Goal: Transaction & Acquisition: Purchase product/service

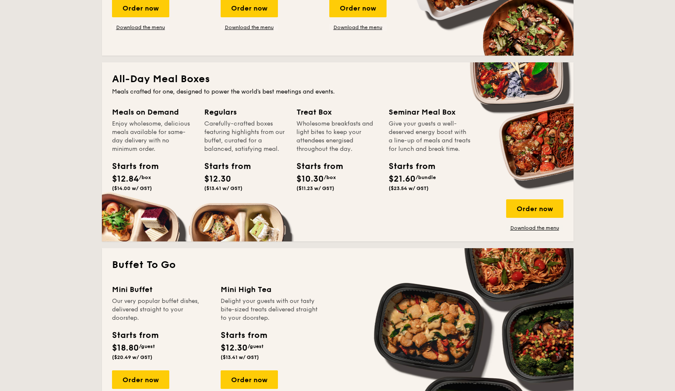
scroll to position [590, 0]
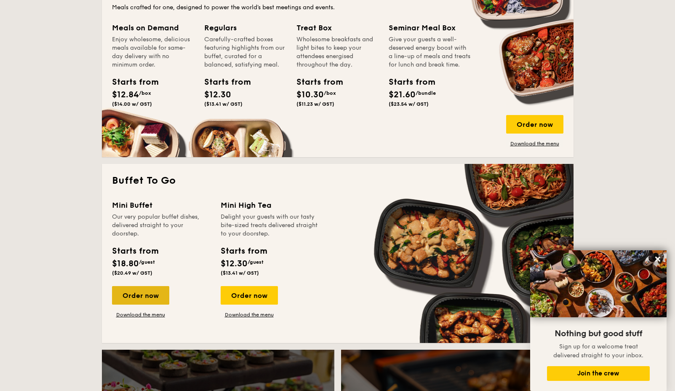
click at [148, 296] on div "Order now" at bounding box center [140, 295] width 57 height 19
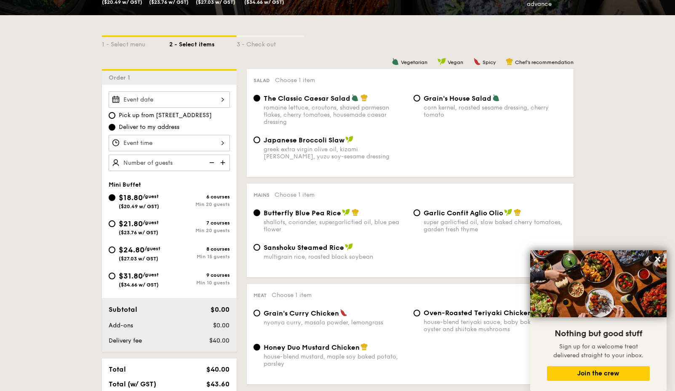
scroll to position [84, 0]
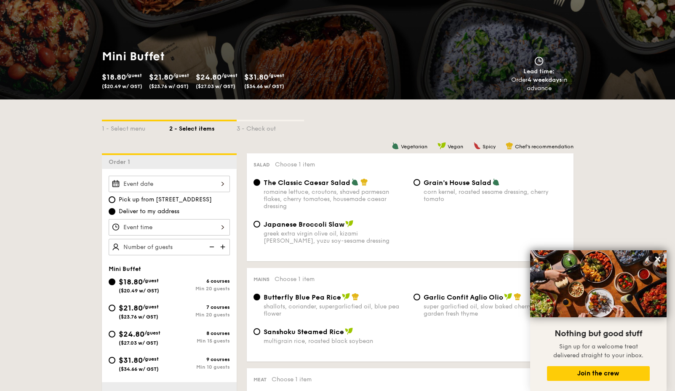
click at [206, 187] on div at bounding box center [169, 184] width 121 height 16
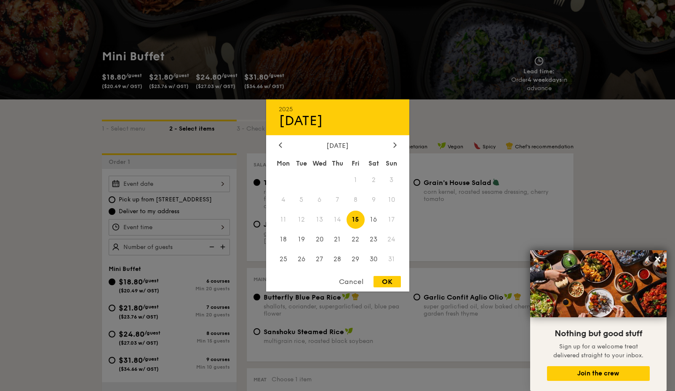
click at [593, 187] on div at bounding box center [337, 195] width 675 height 391
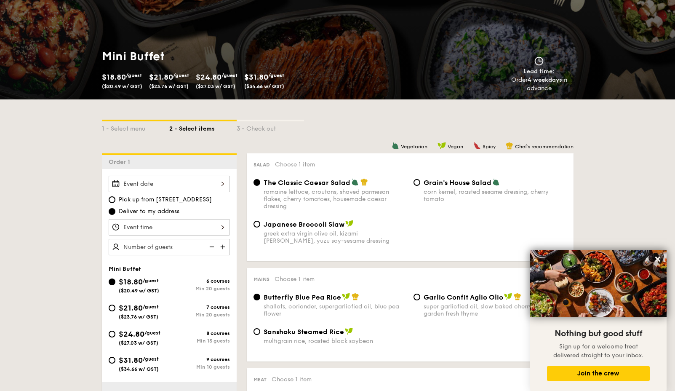
click at [133, 368] on span "($34.66 w/ GST)" at bounding box center [139, 369] width 40 height 6
drag, startPoint x: 112, startPoint y: 361, endPoint x: 180, endPoint y: 291, distance: 97.1
click at [112, 360] on input "$31.80 /guest ($34.66 w/ GST) 9 courses Min 10 guests" at bounding box center [112, 360] width 7 height 7
radio input "true"
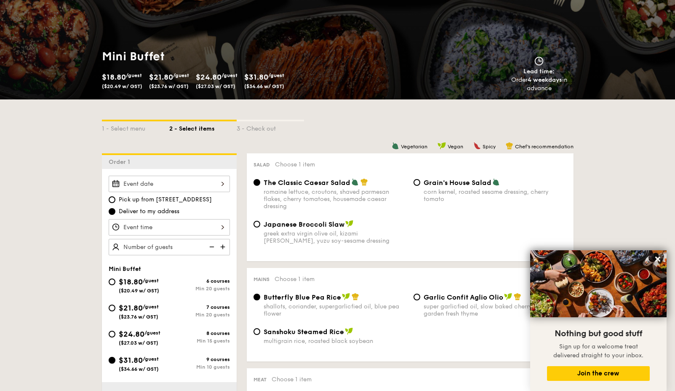
radio input "true"
radio input "false"
radio input "true"
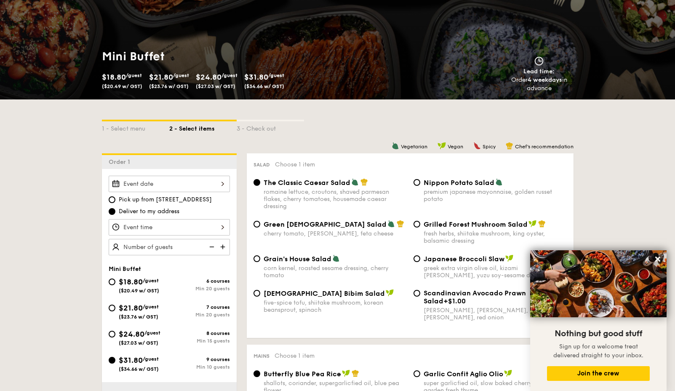
click at [225, 188] on div at bounding box center [169, 184] width 121 height 16
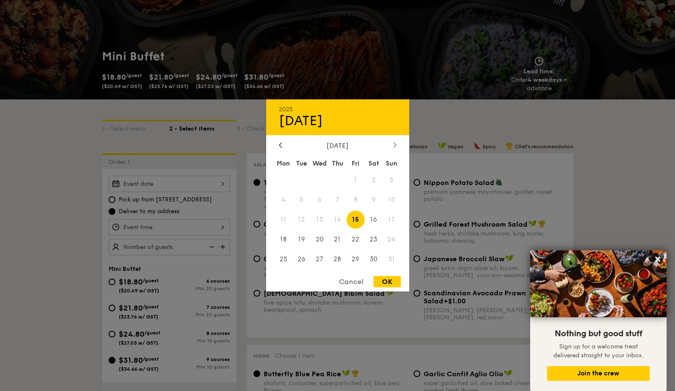
click at [394, 146] on icon at bounding box center [394, 144] width 3 height 5
click at [337, 180] on span "4" at bounding box center [338, 180] width 18 height 18
drag, startPoint x: 394, startPoint y: 284, endPoint x: 385, endPoint y: 292, distance: 12.5
click at [394, 284] on div "OK" at bounding box center [387, 281] width 27 height 11
type input "[DATE]"
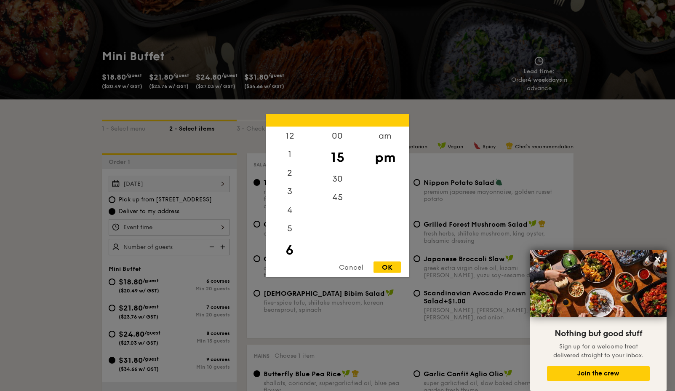
click at [145, 228] on div "12 1 2 3 4 5 6 7 8 9 10 11 00 15 30 45 am pm Cancel OK" at bounding box center [169, 227] width 121 height 16
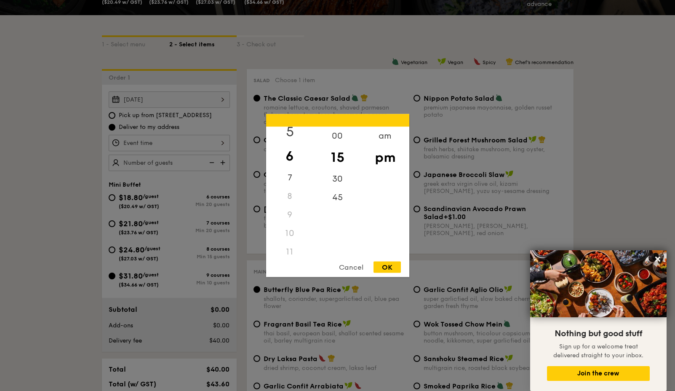
scroll to position [0, 0]
click at [291, 135] on div "12" at bounding box center [290, 139] width 48 height 24
click at [335, 135] on div "00" at bounding box center [338, 139] width 48 height 24
click at [386, 270] on div "OK" at bounding box center [387, 267] width 27 height 11
type input "12:00PM"
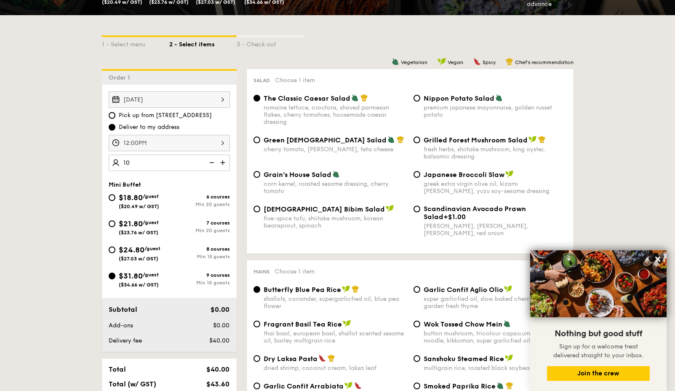
type input "10 guests"
drag, startPoint x: 428, startPoint y: 104, endPoint x: 429, endPoint y: 109, distance: 4.2
click at [429, 104] on div "premium japanese mayonnaise, golden russet potato" at bounding box center [495, 111] width 143 height 14
click at [422, 102] on div "Nippon Potato Salad premium japanese mayonnaise, golden russet potato" at bounding box center [490, 106] width 160 height 24
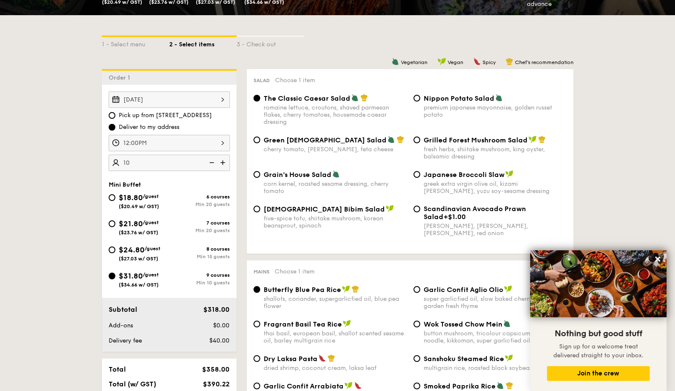
click at [420, 90] on div "Salad Choose 1 item The Classic Caesar Salad romaine lettuce, croutons, shaved …" at bounding box center [410, 161] width 327 height 185
click at [419, 97] on input "Nippon Potato Salad premium japanese mayonnaise, golden russet potato" at bounding box center [417, 98] width 7 height 7
radio input "true"
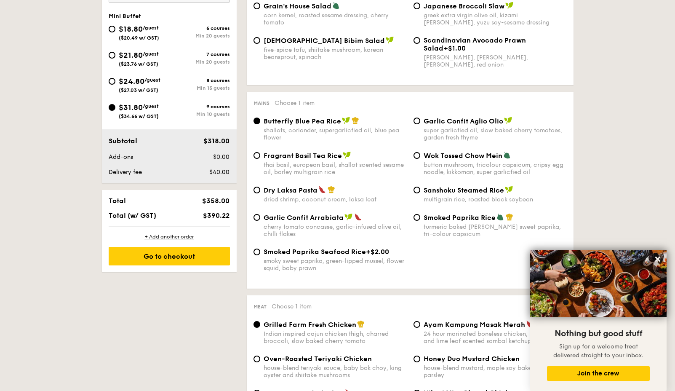
click at [281, 188] on span "Dry Laksa Pasta" at bounding box center [291, 190] width 54 height 8
click at [260, 188] on input "Dry Laksa Pasta dried shrimp, coconut cream, laksa leaf" at bounding box center [257, 190] width 7 height 7
radio input "true"
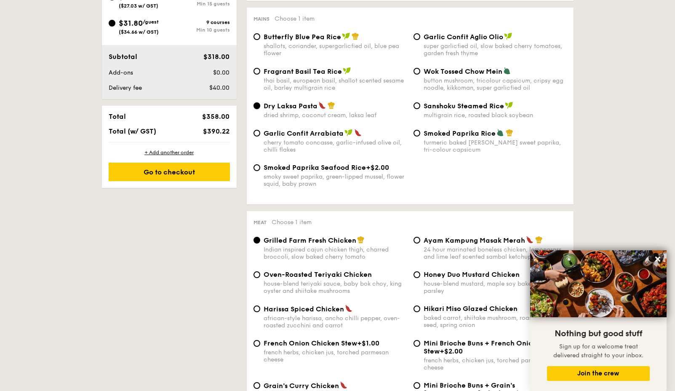
scroll to position [505, 0]
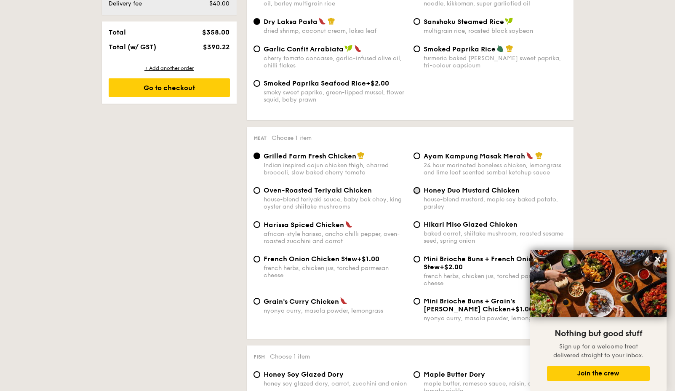
click at [419, 190] on input "Honey Duo Mustard Chicken house-blend mustard, maple soy baked potato, parsley" at bounding box center [417, 190] width 7 height 7
radio input "true"
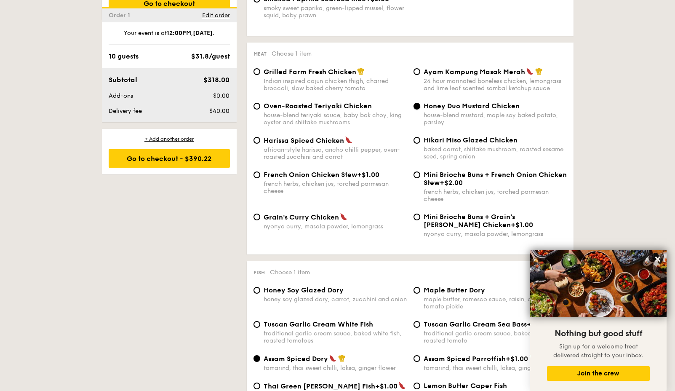
scroll to position [674, 0]
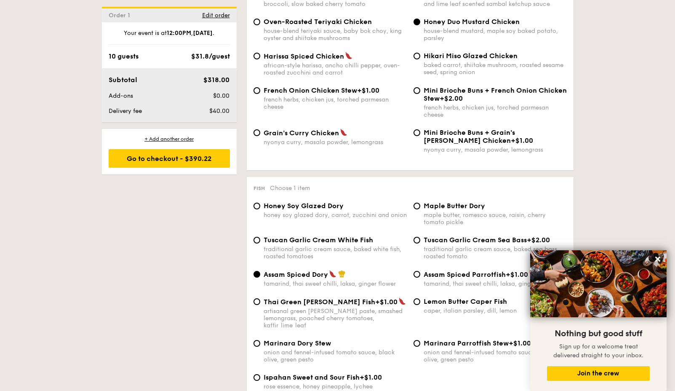
click at [318, 202] on span "Honey Soy Glazed Dory" at bounding box center [304, 206] width 80 height 8
click at [260, 203] on input "Honey Soy Glazed Dory honey soy glazed dory, carrot, zucchini and onion" at bounding box center [257, 206] width 7 height 7
radio input "true"
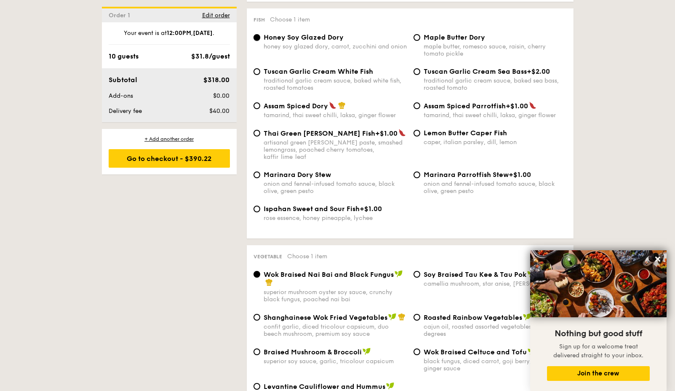
scroll to position [927, 0]
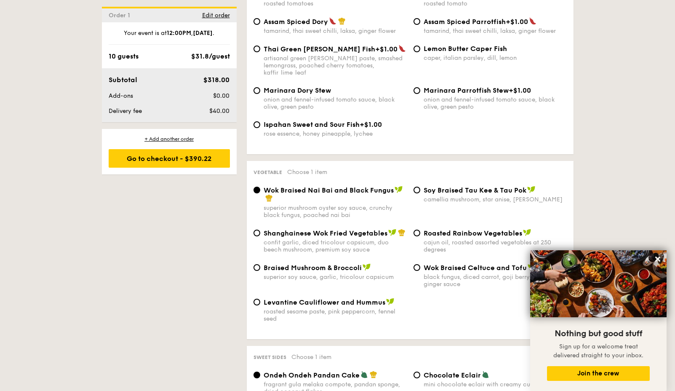
click at [306, 239] on div "confit garlic, diced tricolour capsicum, duo beech mushroom, premium soy sauce" at bounding box center [335, 246] width 143 height 14
click at [260, 236] on input "Shanghainese Wok Fried Vegetables confit garlic, diced tricolour capsicum, duo …" at bounding box center [257, 233] width 7 height 7
radio input "true"
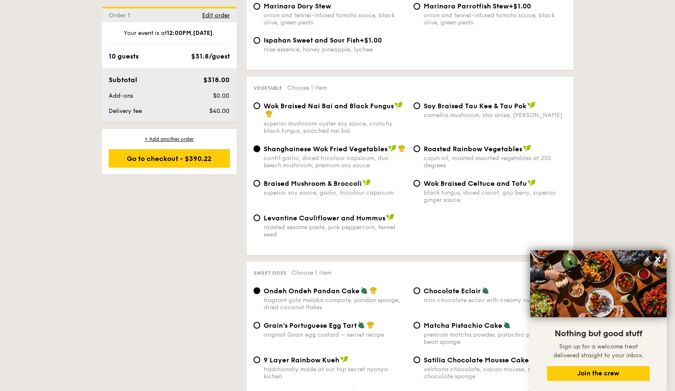
scroll to position [1095, 0]
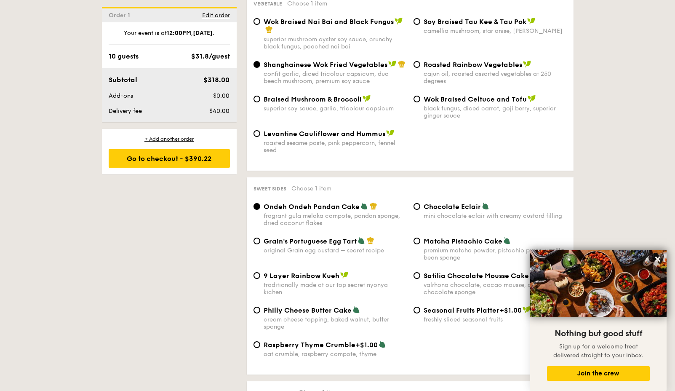
click at [303, 237] on span "Grain's Portuguese Egg Tart" at bounding box center [310, 241] width 93 height 8
click at [260, 238] on input "Grain's Portuguese Egg Tart original Grain egg custard – secret recipe" at bounding box center [257, 241] width 7 height 7
radio input "true"
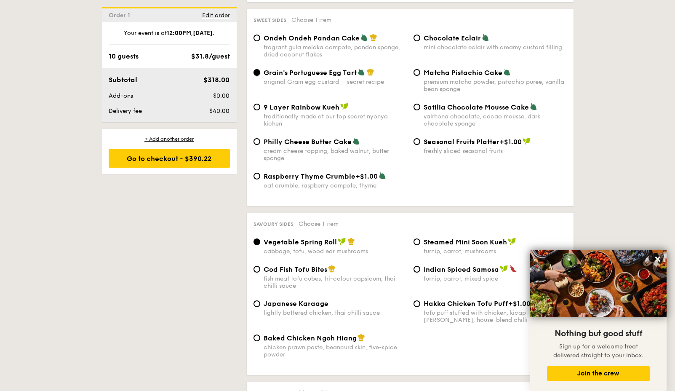
scroll to position [1348, 0]
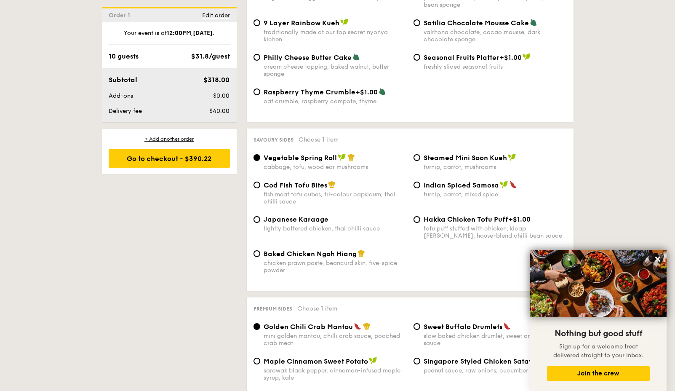
click at [304, 259] on div "chicken prawn paste, beancurd skin, five-spice powder" at bounding box center [335, 266] width 143 height 14
click at [260, 252] on input "Baked Chicken Ngoh Hiang chicken prawn paste, beancurd skin, five-spice powder" at bounding box center [257, 253] width 7 height 7
radio input "true"
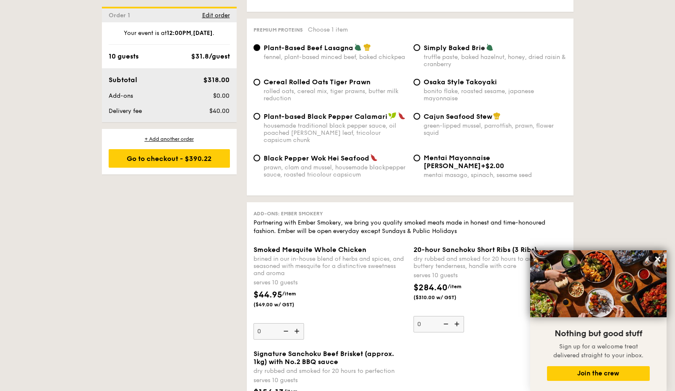
scroll to position [1601, 0]
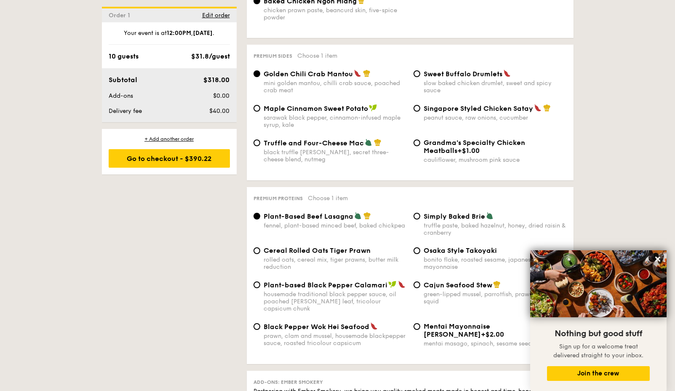
click at [425, 246] on span "Osaka Style Takoyaki" at bounding box center [460, 250] width 73 height 8
click at [420, 247] on input "Osaka Style Takoyaki bonito flake, roasted sesame, japanese mayonnaise" at bounding box center [417, 250] width 7 height 7
radio input "true"
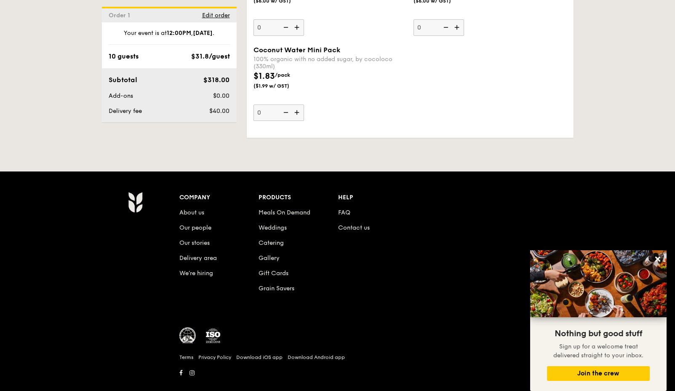
scroll to position [2725, 0]
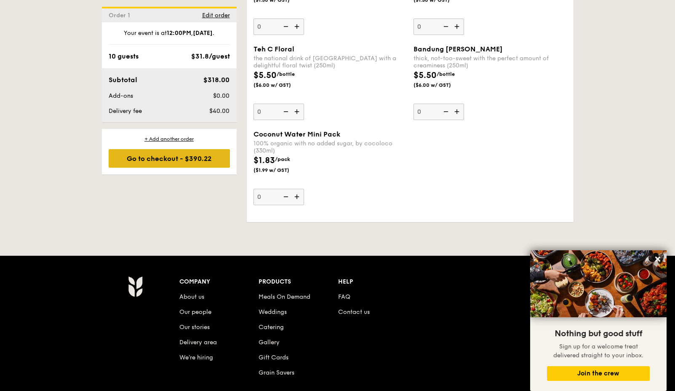
click at [180, 152] on div "Go to checkout - $390.22" at bounding box center [169, 158] width 121 height 19
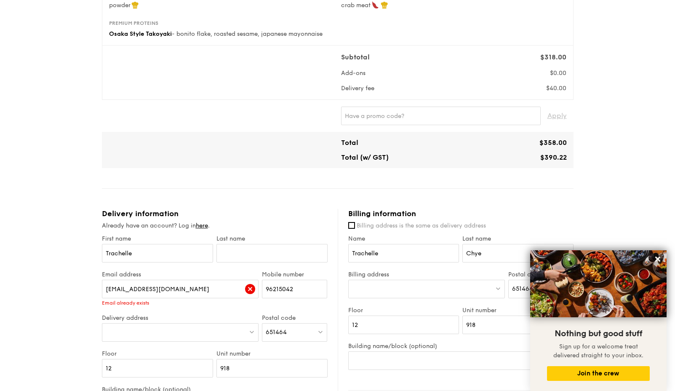
scroll to position [337, 0]
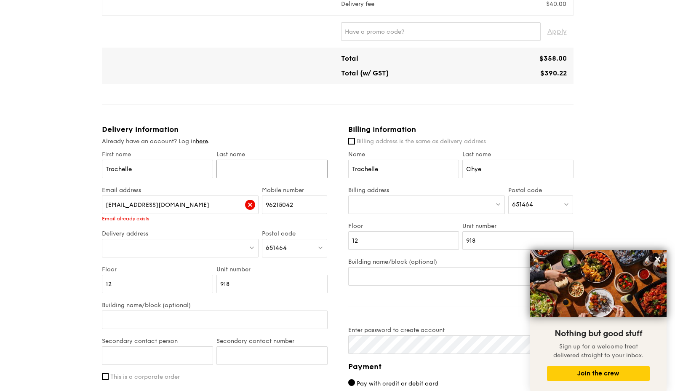
click at [262, 178] on input "text" at bounding box center [272, 169] width 111 height 19
type input "Chye"
click at [167, 257] on div at bounding box center [180, 248] width 157 height 19
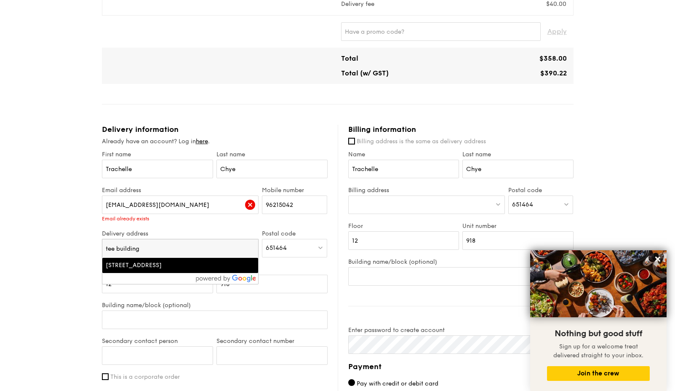
type input "tee building"
click at [166, 270] on div "[STREET_ADDRESS]" at bounding box center [162, 265] width 112 height 8
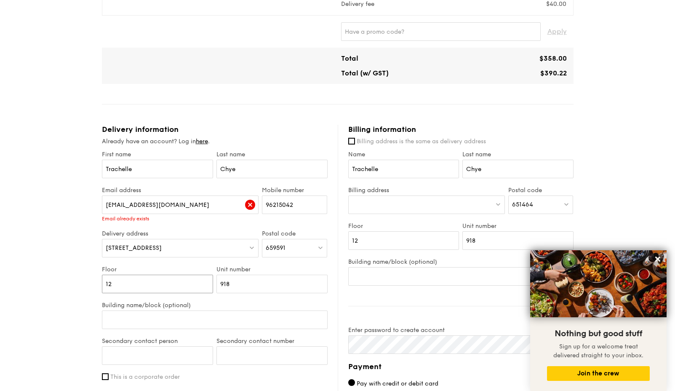
drag, startPoint x: 153, startPoint y: 294, endPoint x: 32, endPoint y: 292, distance: 120.5
click at [32, 292] on div "1 - Select menu 2 - Select items 3 - Check out Mini Buffet $31.80 /guest ($34.6…" at bounding box center [337, 117] width 675 height 908
type input "03"
drag, startPoint x: 262, startPoint y: 292, endPoint x: 184, endPoint y: 291, distance: 78.4
click at [184, 291] on div "Floor 03 Unit number 918" at bounding box center [214, 284] width 229 height 36
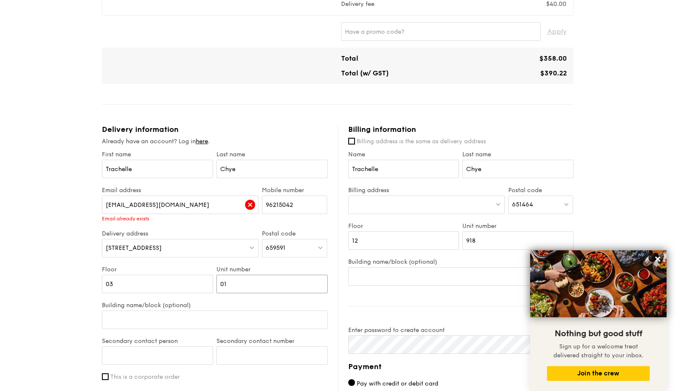
type input "01"
click at [49, 271] on div "1 - Select menu 2 - Select items 3 - Check out Mini Buffet $31.80 /guest ($34.6…" at bounding box center [337, 117] width 675 height 908
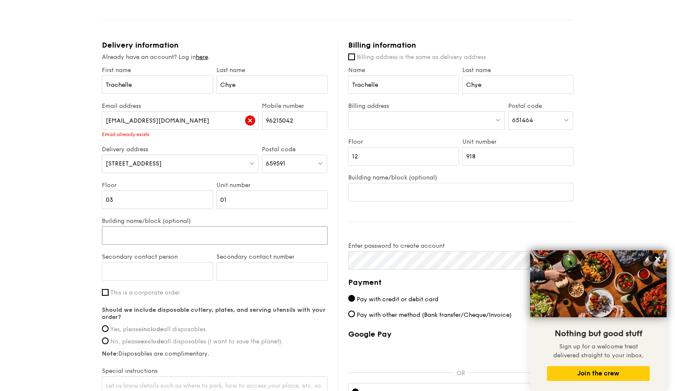
click at [173, 235] on input "Building name/block (optional)" at bounding box center [215, 235] width 226 height 19
type input "Tee Building (Mulberry @ [GEOGRAPHIC_DATA])"
click at [142, 281] on input "Secondary contact person" at bounding box center [157, 271] width 111 height 19
click at [198, 281] on input "Secondary contact person" at bounding box center [157, 271] width 111 height 19
paste input "[PERSON_NAME]"
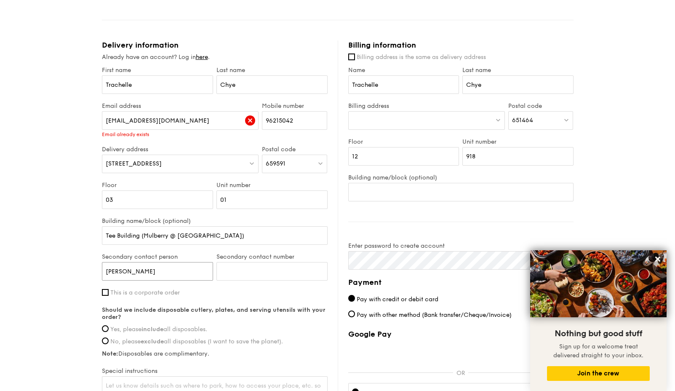
type input "[PERSON_NAME]"
click at [267, 281] on input "Secondary contact number" at bounding box center [272, 271] width 111 height 19
click at [302, 280] on input "Secondary contact number" at bounding box center [272, 271] width 111 height 19
paste input "88544575"
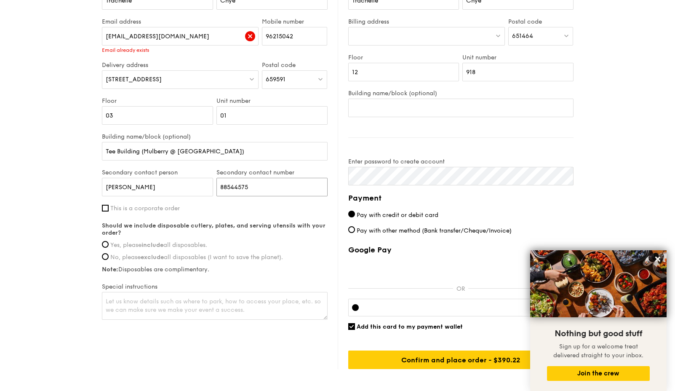
type input "88544575"
click at [128, 249] on span "Yes, please include all disposables." at bounding box center [158, 244] width 97 height 7
click at [109, 248] on input "Yes, please include all disposables." at bounding box center [105, 244] width 7 height 7
radio input "true"
click at [202, 316] on textarea at bounding box center [215, 306] width 226 height 28
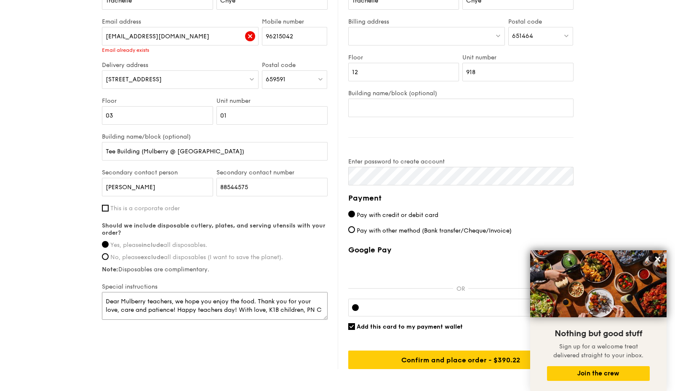
scroll to position [36, 0]
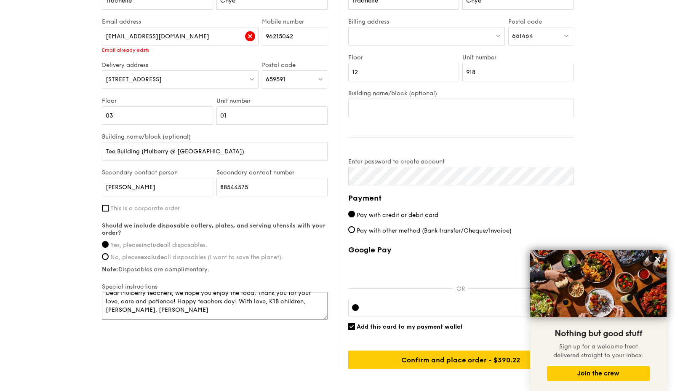
click at [306, 316] on textarea "There is a sheltered parking area near the lobby. You can park and unload there…" at bounding box center [215, 306] width 226 height 28
click at [128, 320] on textarea "There is a sheltered parking area near the lobby. You can park and unload there…" at bounding box center [215, 306] width 226 height 28
click at [227, 319] on textarea "There is a sheltered parking area near the lobby. You can park and unload there…" at bounding box center [215, 306] width 226 height 28
click at [225, 320] on textarea "There is a sheltered parking area near the lobby. You can park and unload there…" at bounding box center [215, 306] width 226 height 28
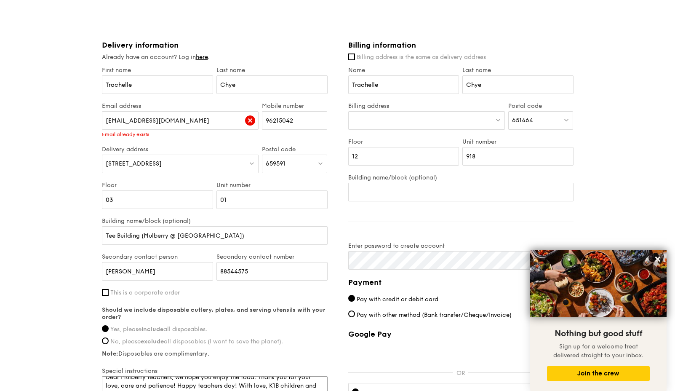
scroll to position [337, 0]
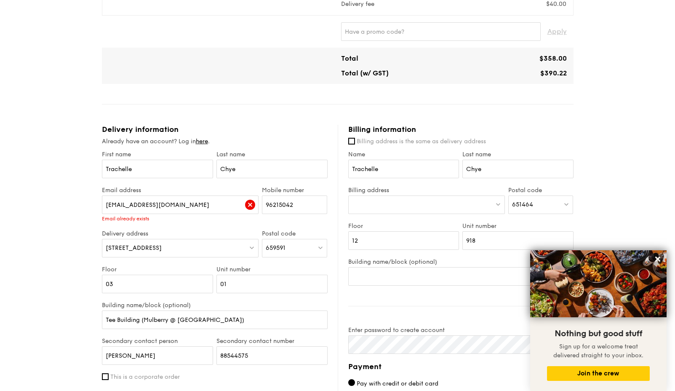
type textarea "There is a sheltered parking area near the lobby. You can park and unload there…"
click at [390, 211] on div at bounding box center [426, 204] width 157 height 19
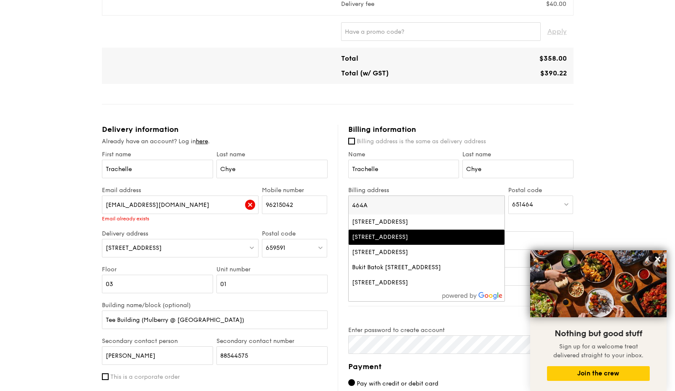
type input "464A"
click at [390, 241] on div "[STREET_ADDRESS]" at bounding box center [408, 237] width 112 height 8
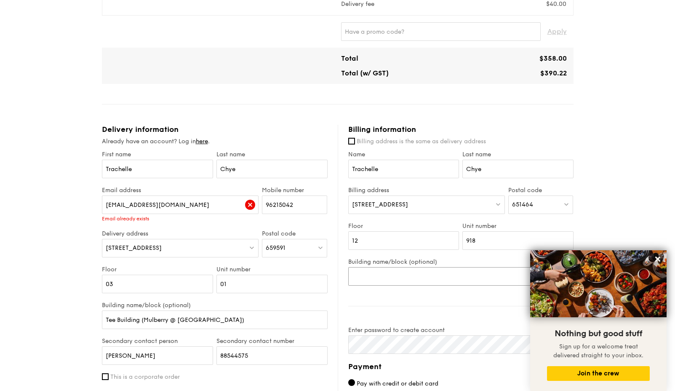
click at [399, 286] on input "Building name/block (optional)" at bounding box center [460, 276] width 225 height 19
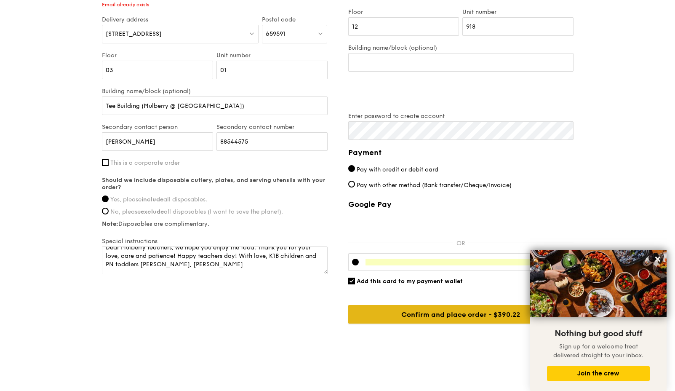
click at [435, 319] on input "Confirm and place order - $390.22" at bounding box center [460, 314] width 225 height 19
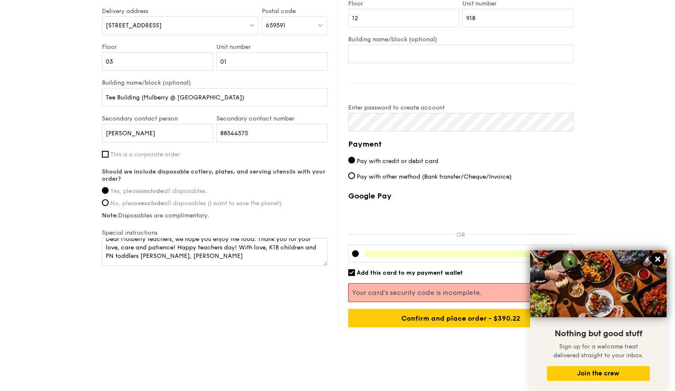
click at [660, 257] on icon at bounding box center [657, 259] width 5 height 5
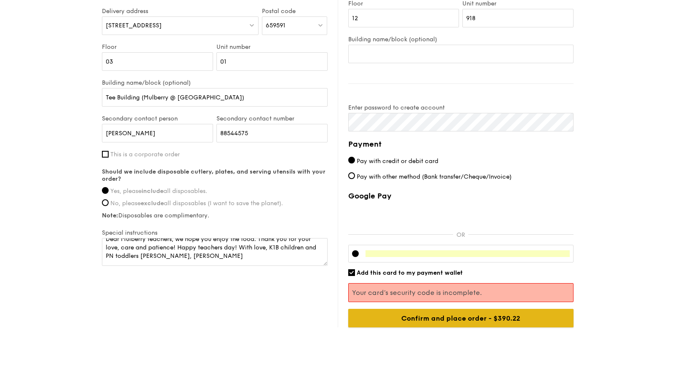
click at [517, 327] on input "Confirm and place order - $390.22" at bounding box center [460, 318] width 225 height 19
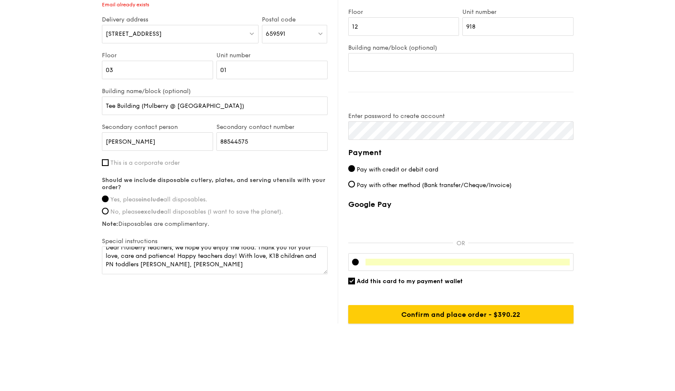
scroll to position [541, 0]
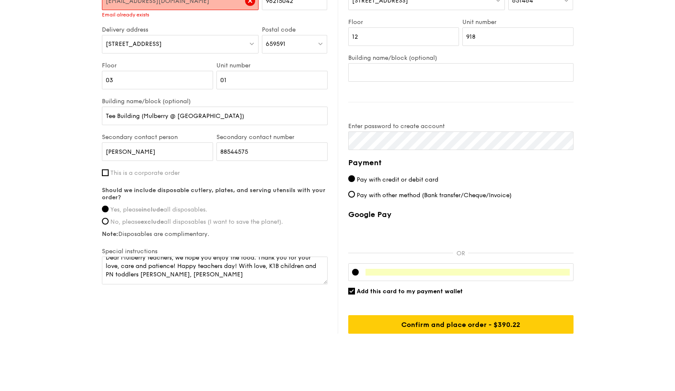
click at [179, 5] on input "[EMAIL_ADDRESS][DOMAIN_NAME]" at bounding box center [180, 1] width 157 height 19
click at [269, 148] on div "Delivery information Already have an account? Log in here . First name [PERSON_…" at bounding box center [338, 127] width 472 height 413
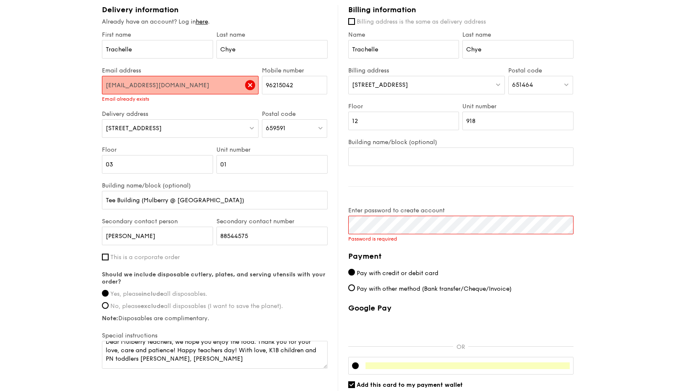
drag, startPoint x: 180, startPoint y: 90, endPoint x: 26, endPoint y: 79, distance: 155.0
click at [26, 79] on div "1 - Select menu 2 - Select items 3 - Check out Mini Buffet $31.80 /guest ($34.6…" at bounding box center [337, 1] width 675 height 917
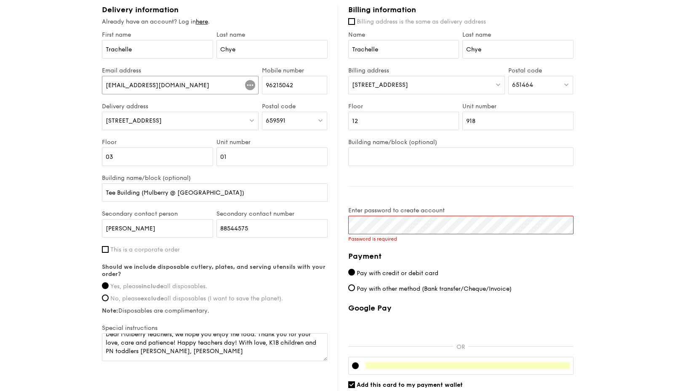
type input "[EMAIL_ADDRESS][DOMAIN_NAME]"
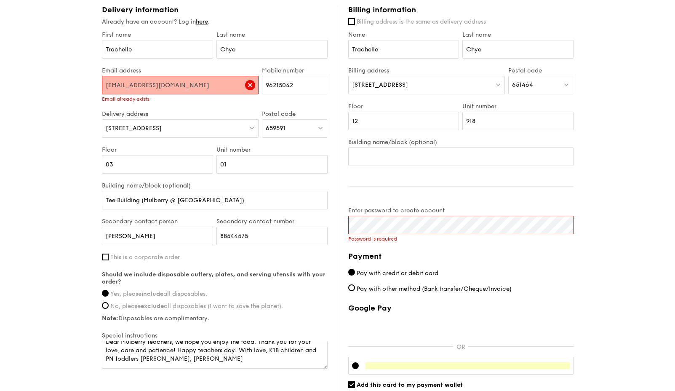
click at [52, 145] on div "1 - Select menu 2 - Select items 3 - Check out Mini Buffet $31.80 /guest ($34.6…" at bounding box center [337, 1] width 675 height 917
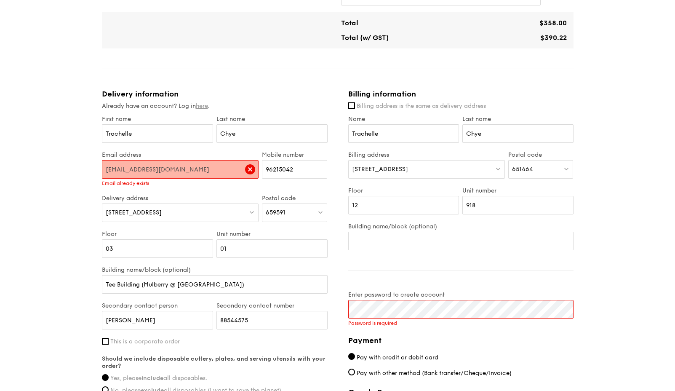
click at [203, 110] on link "here" at bounding box center [202, 105] width 12 height 7
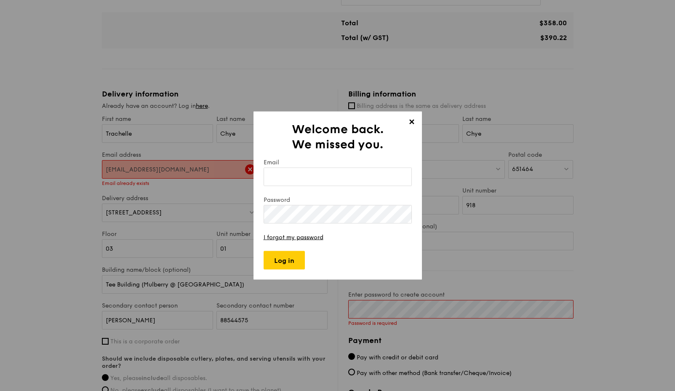
click at [327, 184] on input "Email" at bounding box center [338, 177] width 148 height 19
type input "[EMAIL_ADDRESS][DOMAIN_NAME]"
click at [289, 258] on input "Log in" at bounding box center [284, 260] width 41 height 19
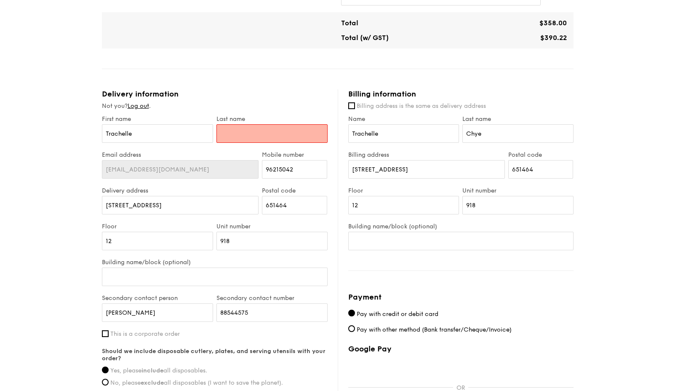
click at [293, 140] on input "text" at bounding box center [272, 133] width 111 height 19
type input "Chye"
drag, startPoint x: 208, startPoint y: 214, endPoint x: 65, endPoint y: 211, distance: 142.8
click at [65, 211] on div "1 - Select menu 2 - Select items 3 - Check out Mini Buffet $31.80 /guest ($34.6…" at bounding box center [337, 77] width 675 height 898
type input "t"
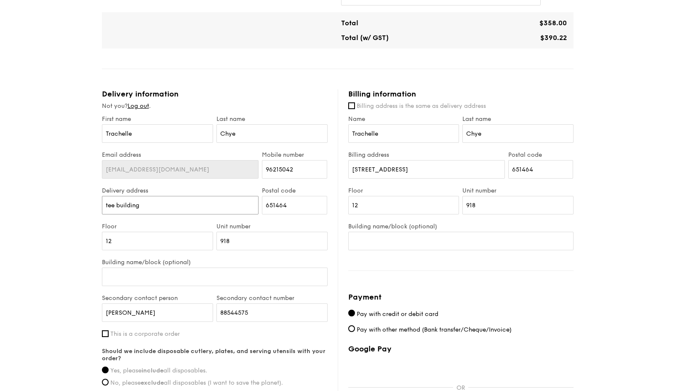
type input "tee building"
drag, startPoint x: 281, startPoint y: 215, endPoint x: 223, endPoint y: 215, distance: 58.1
click at [223, 215] on div "Delivery address tee building Postal code 651464" at bounding box center [214, 205] width 229 height 36
type input "="
drag, startPoint x: 157, startPoint y: 249, endPoint x: 44, endPoint y: 249, distance: 112.9
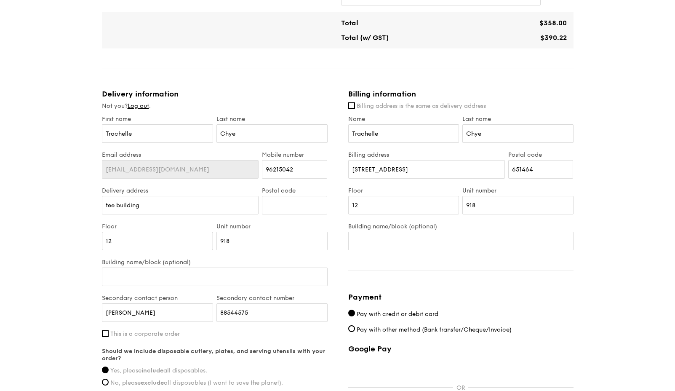
click at [44, 249] on div "1 - Select menu 2 - Select items 3 - Check out Mini Buffet $31.80 /guest ($34.6…" at bounding box center [337, 77] width 675 height 898
drag, startPoint x: 259, startPoint y: 260, endPoint x: 237, endPoint y: 252, distance: 24.1
click at [237, 253] on div "Unit number 918" at bounding box center [272, 241] width 115 height 36
drag, startPoint x: 206, startPoint y: 249, endPoint x: 184, endPoint y: 249, distance: 22.3
click at [184, 249] on div "Floor Unit number 918" at bounding box center [214, 241] width 229 height 36
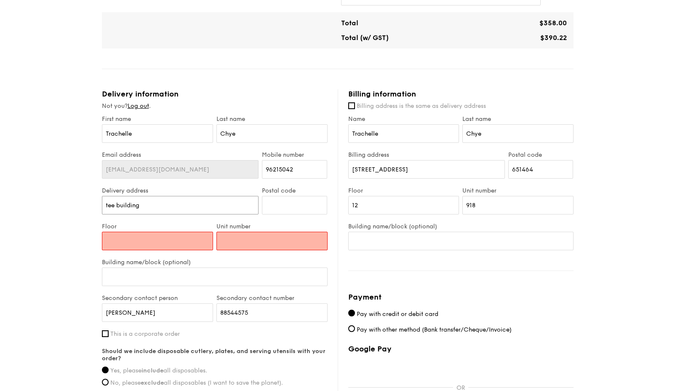
click at [154, 213] on input "tee building" at bounding box center [180, 205] width 157 height 19
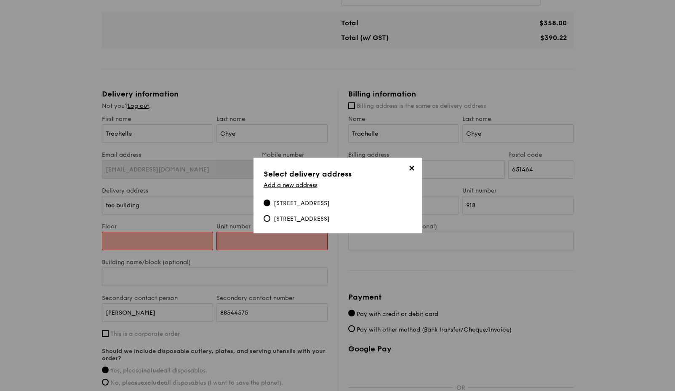
click at [330, 219] on div "[STREET_ADDRESS]" at bounding box center [302, 219] width 56 height 8
click at [270, 219] on input "[STREET_ADDRESS]" at bounding box center [267, 218] width 7 height 7
radio input "true"
type input "[STREET_ADDRESS]"
type input "659591"
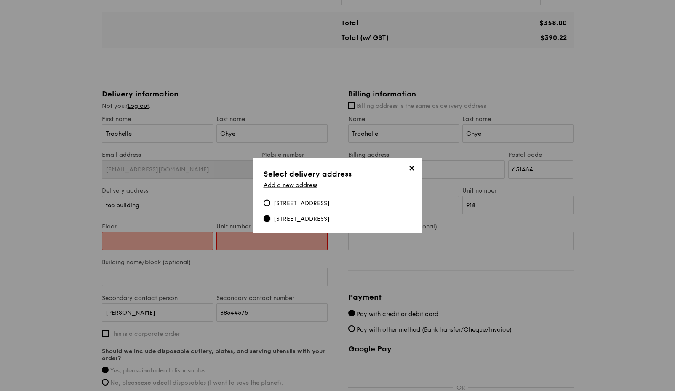
type input "03"
type input "01"
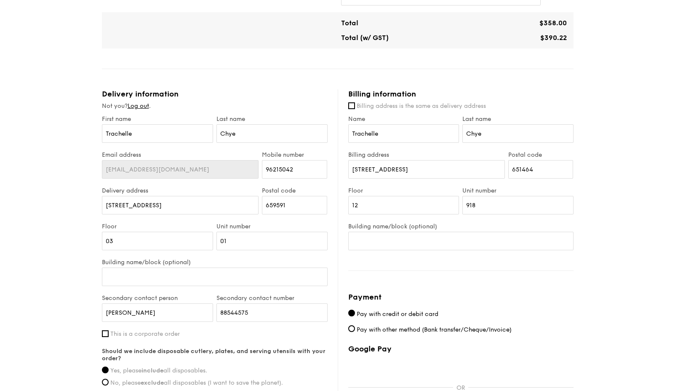
scroll to position [457, 0]
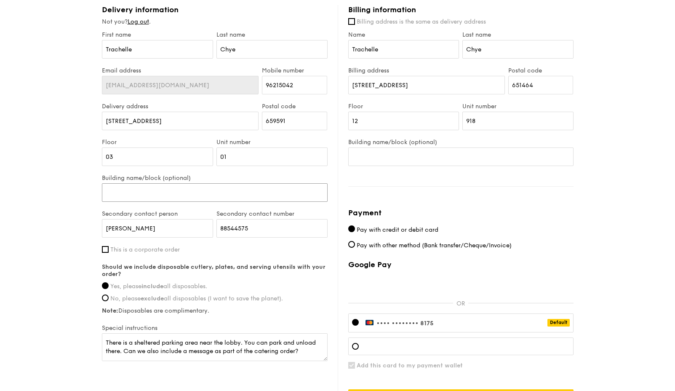
click at [152, 202] on input "Building name/block (optional)" at bounding box center [215, 192] width 226 height 19
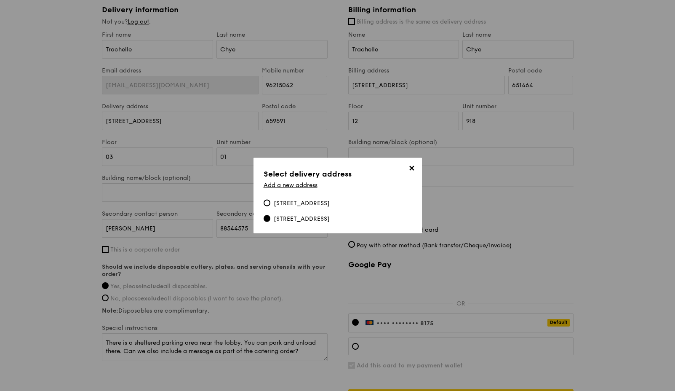
click at [415, 166] on span "✕" at bounding box center [412, 170] width 12 height 12
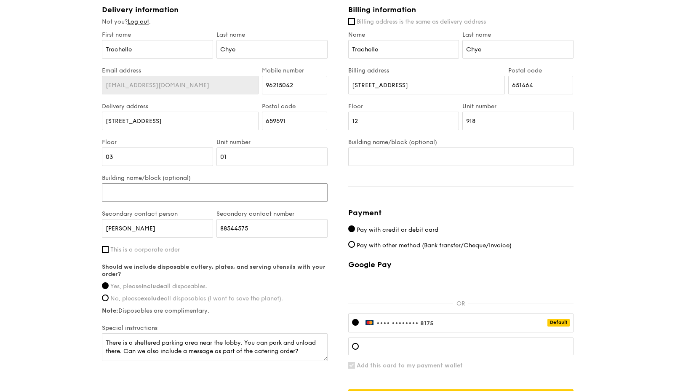
click at [155, 202] on input "Building name/block (optional)" at bounding box center [215, 192] width 226 height 19
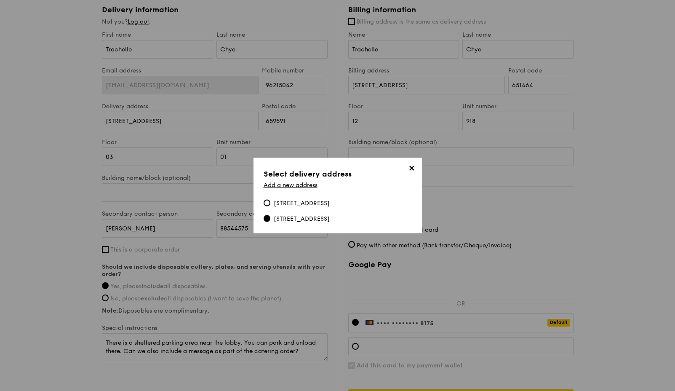
click at [410, 166] on span "✕" at bounding box center [412, 170] width 12 height 12
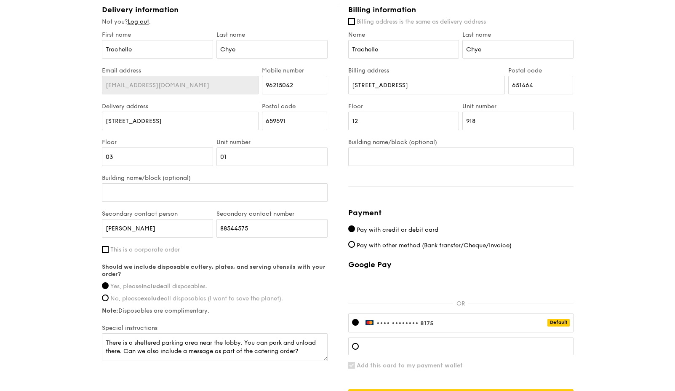
scroll to position [541, 0]
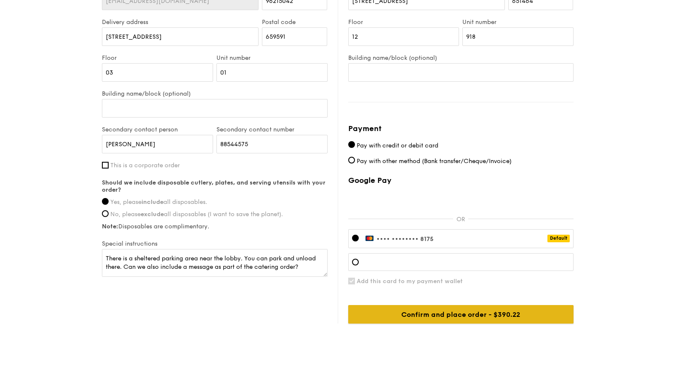
click at [419, 321] on input "Confirm and place order - $390.22" at bounding box center [460, 314] width 225 height 19
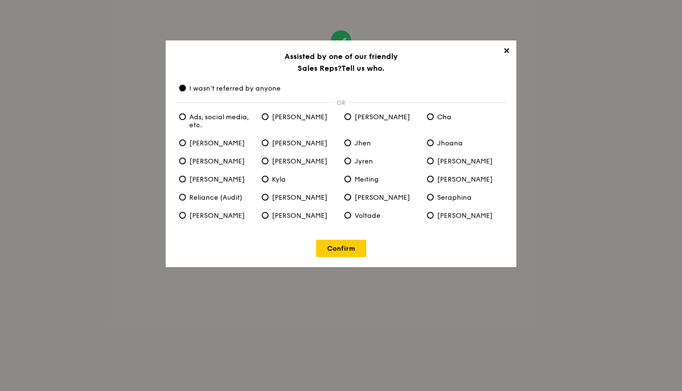
click at [506, 45] on div "✕ Assisted by one of our friendly Sales Reps? Tell us who. I wasn't referred by…" at bounding box center [341, 153] width 350 height 227
click at [352, 253] on link "Confirm" at bounding box center [341, 248] width 50 height 17
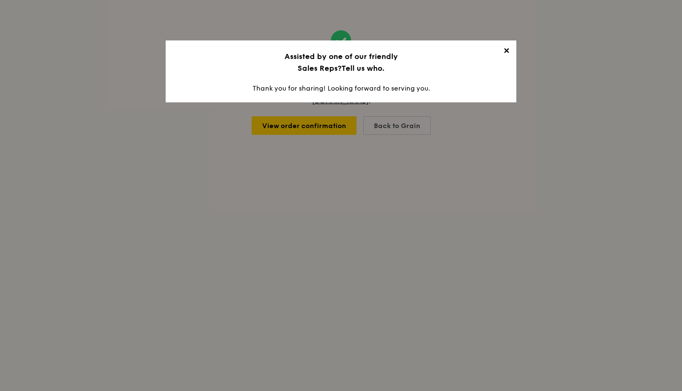
click at [508, 49] on span "✕" at bounding box center [506, 52] width 12 height 12
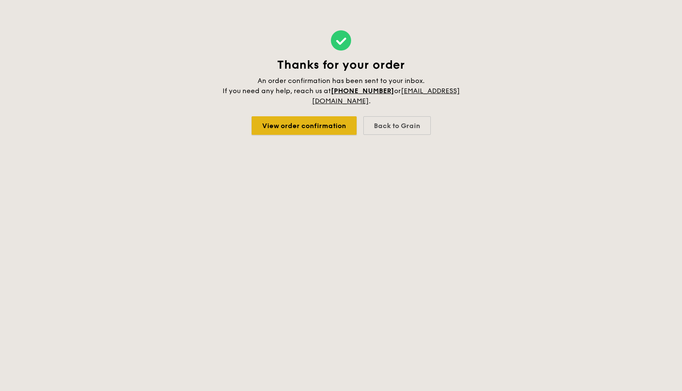
click at [302, 129] on link "View order confirmation" at bounding box center [303, 125] width 105 height 19
